Goal: Book appointment/travel/reservation

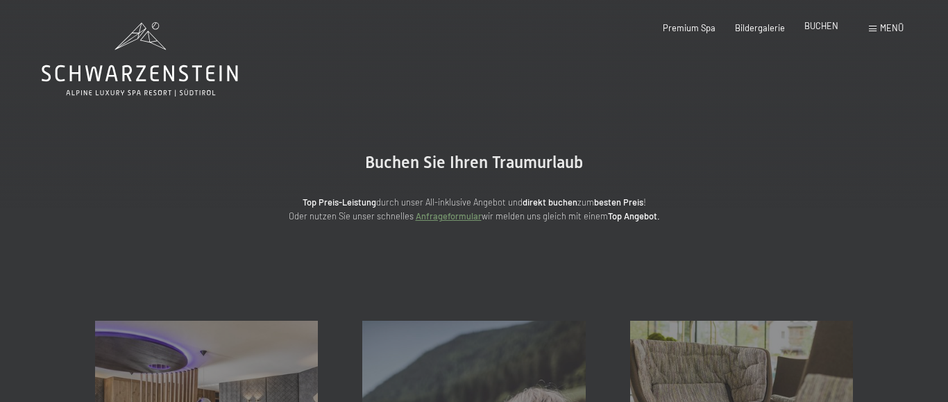
click at [818, 24] on span "BUCHEN" at bounding box center [821, 25] width 34 height 11
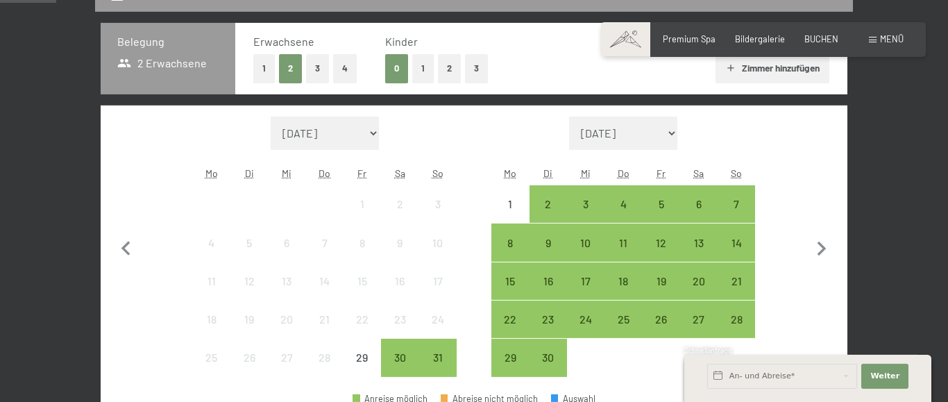
scroll to position [306, 0]
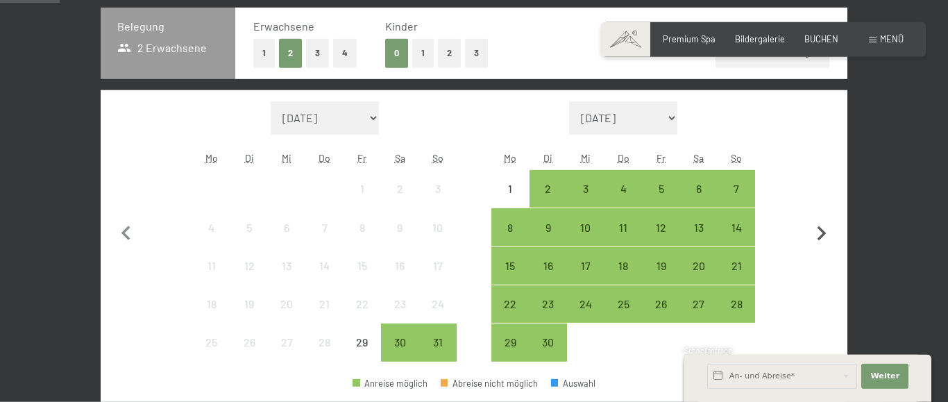
click at [822, 229] on icon "button" at bounding box center [821, 233] width 29 height 29
select select "[DATE]"
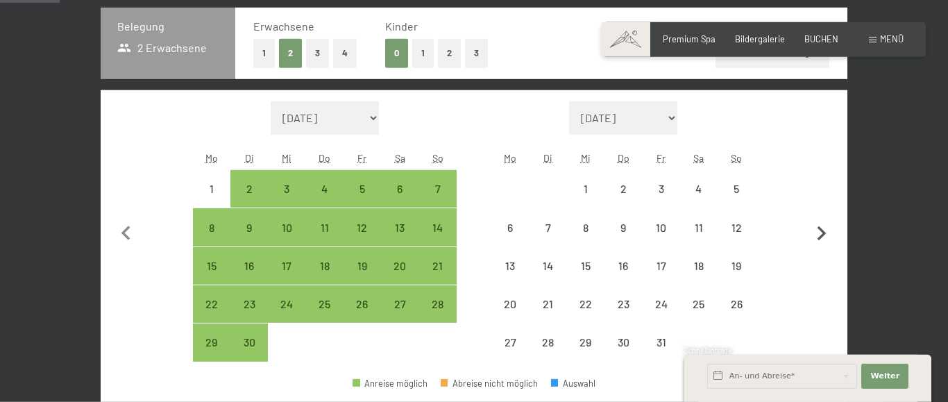
select select "[DATE]"
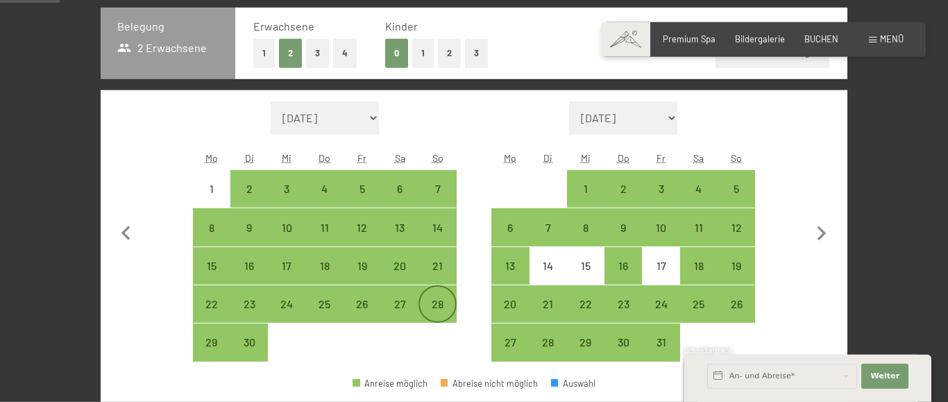
click at [436, 309] on div "28" at bounding box center [437, 315] width 35 height 35
select select "[DATE]"
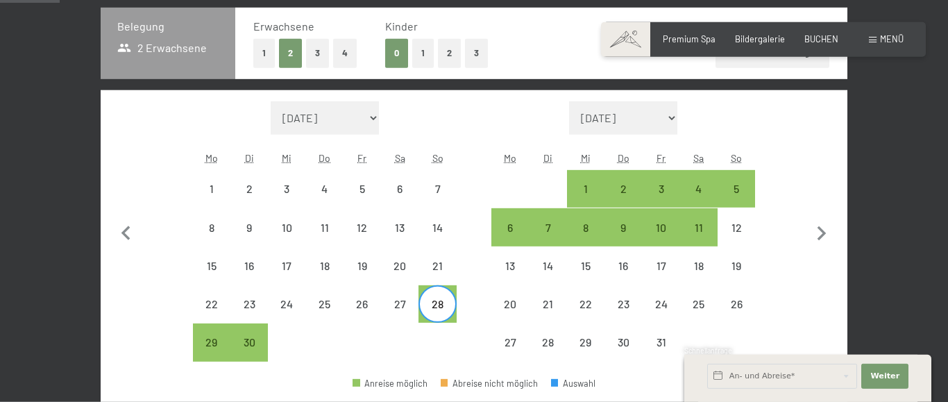
click at [696, 178] on div "4" at bounding box center [698, 188] width 35 height 35
select select "[DATE]"
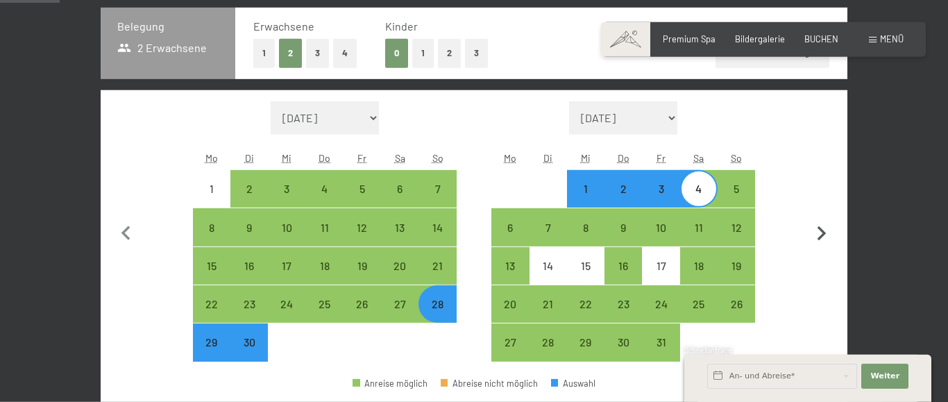
click at [815, 169] on button "button" at bounding box center [821, 231] width 29 height 261
select select "[DATE]"
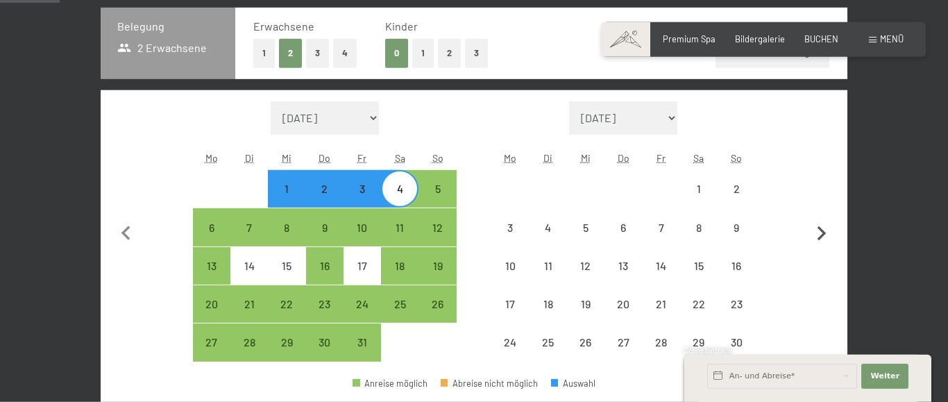
select select "[DATE]"
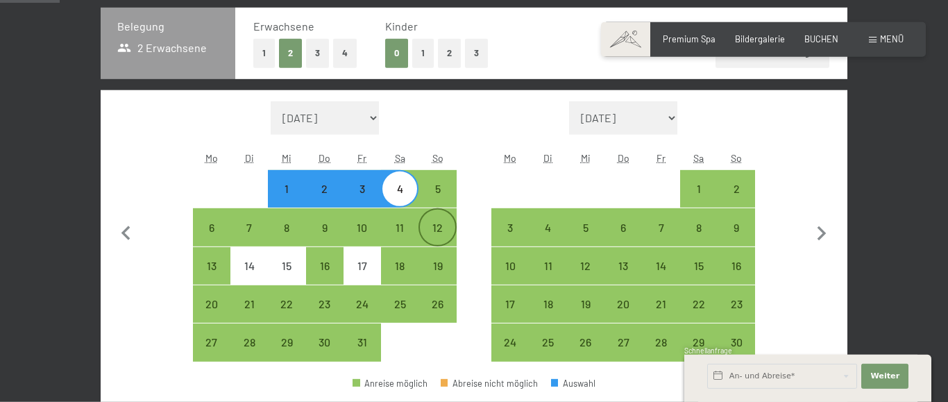
click at [435, 224] on div "12" at bounding box center [437, 239] width 35 height 35
select select "[DATE]"
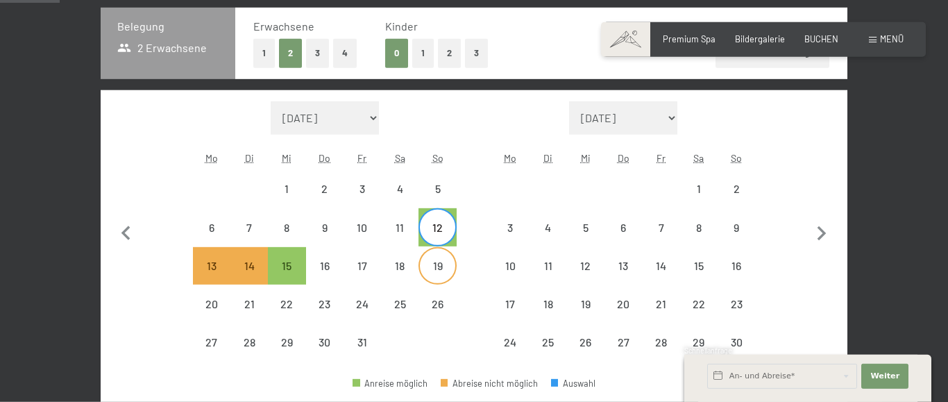
click at [440, 264] on div "19" at bounding box center [437, 277] width 35 height 35
select select "[DATE]"
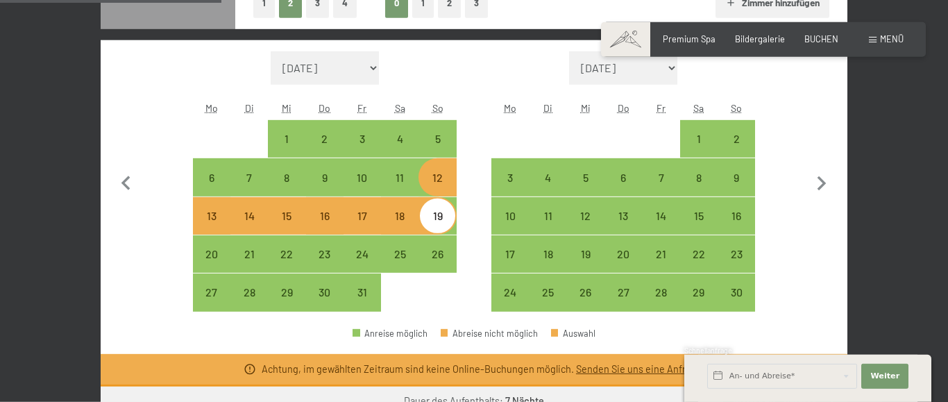
scroll to position [352, 0]
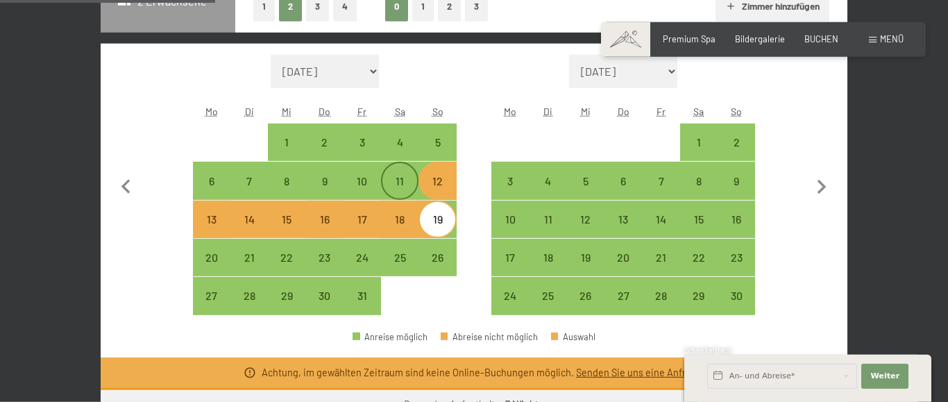
click at [403, 184] on div "11" at bounding box center [399, 193] width 35 height 35
select select "[DATE]"
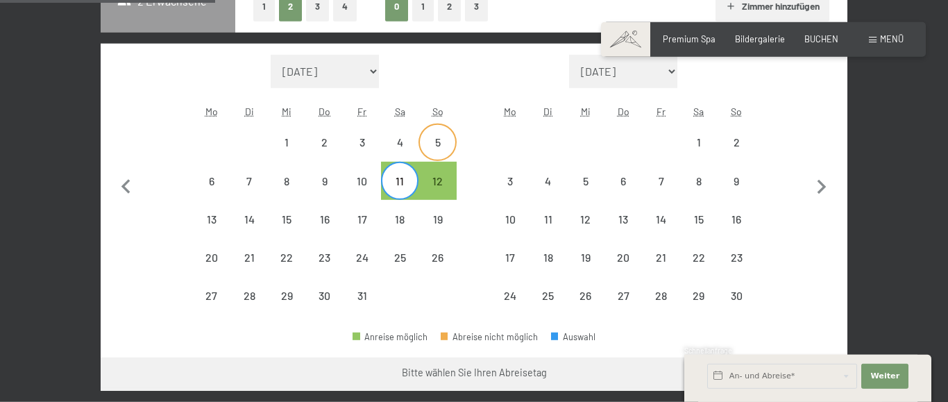
click at [439, 139] on div "5" at bounding box center [437, 154] width 35 height 35
select select "[DATE]"
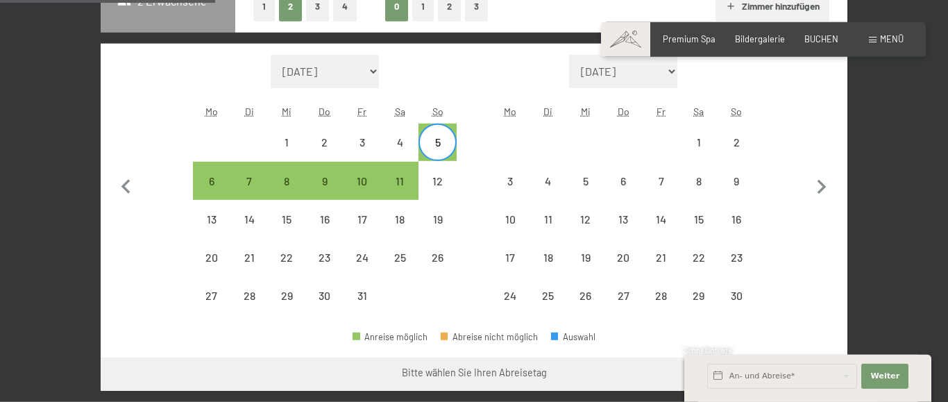
click at [461, 94] on div "Monat/Jahr [DATE] [DATE] Oktober 2025 [DATE] Dezember 2025 Januar 2026 Februar …" at bounding box center [473, 185] width 701 height 261
click at [400, 142] on div "4" at bounding box center [399, 154] width 35 height 35
select select "[DATE]"
click at [395, 178] on div "11" at bounding box center [399, 193] width 35 height 35
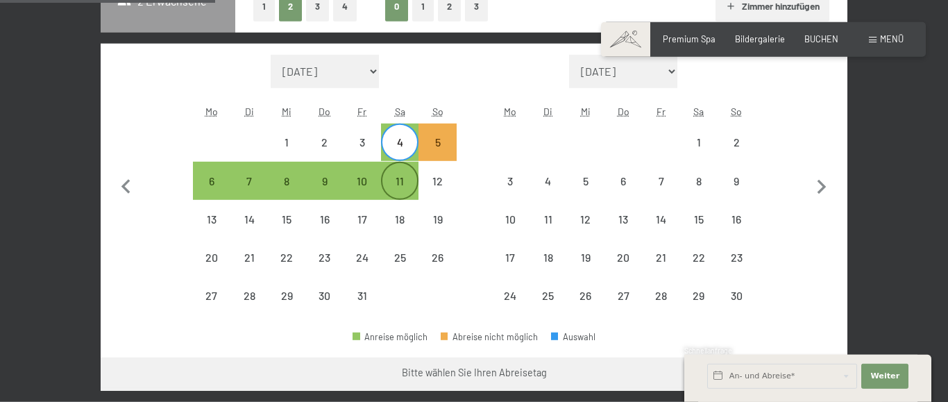
select select "[DATE]"
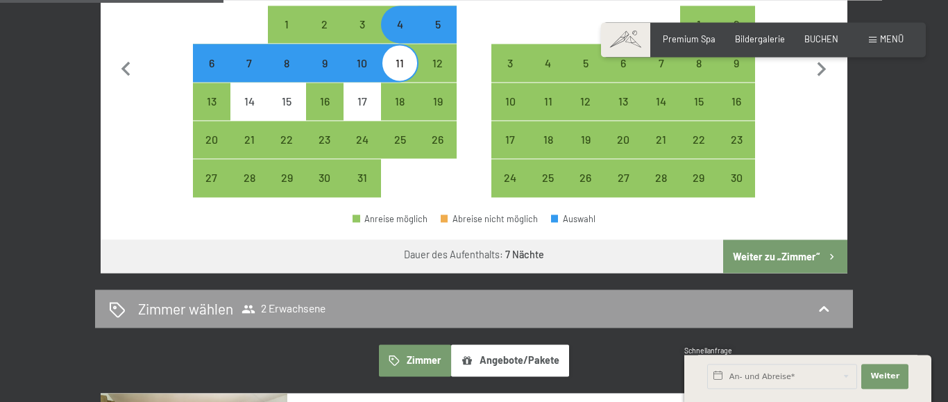
scroll to position [435, 0]
